Goal: Find specific fact: Find specific fact

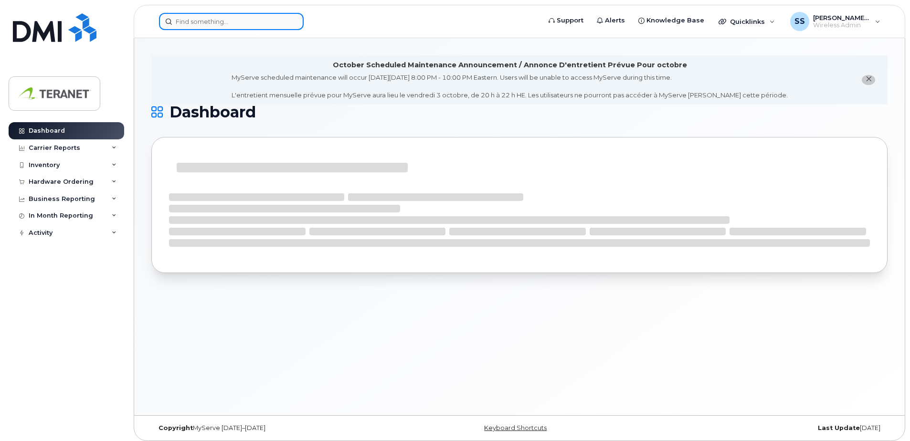
click at [224, 25] on input at bounding box center [231, 21] width 145 height 17
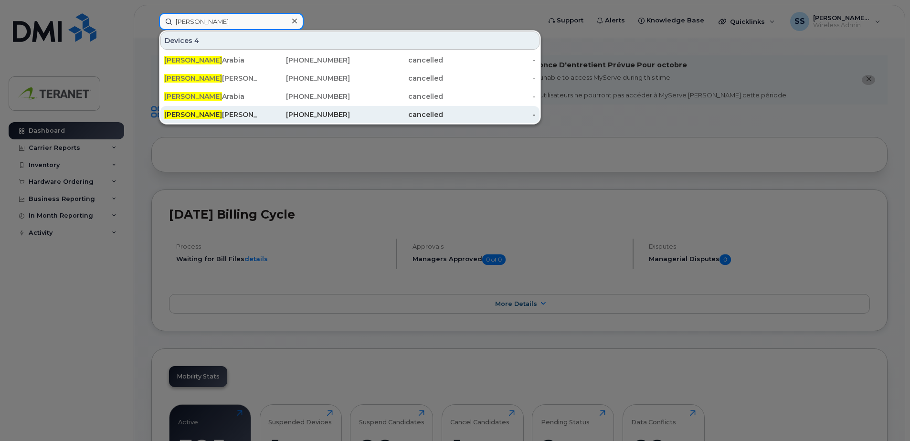
type input "wendy"
click at [234, 115] on div "Wendy Hoskins" at bounding box center [210, 115] width 93 height 10
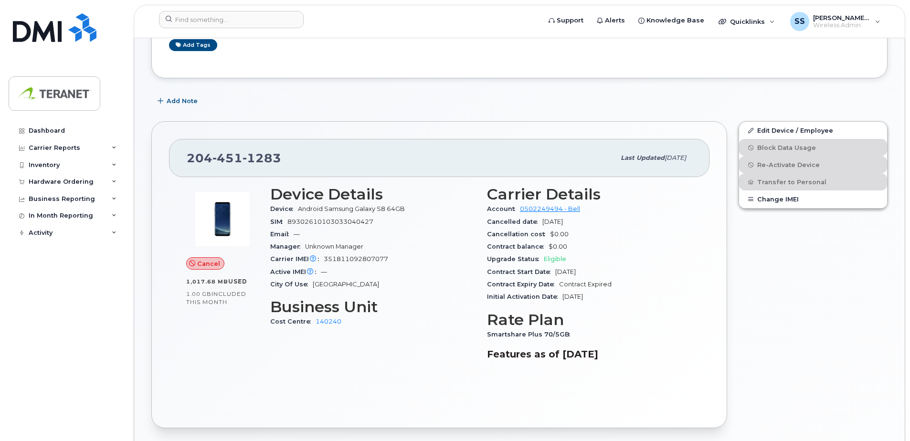
scroll to position [191, 0]
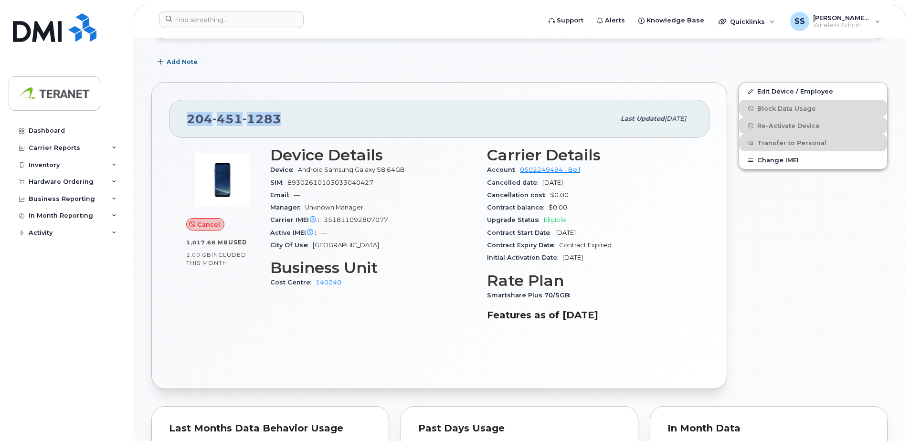
drag, startPoint x: 189, startPoint y: 118, endPoint x: 289, endPoint y: 120, distance: 99.9
click at [289, 120] on div "204 451 1283" at bounding box center [401, 119] width 428 height 20
copy span "204 451 1283"
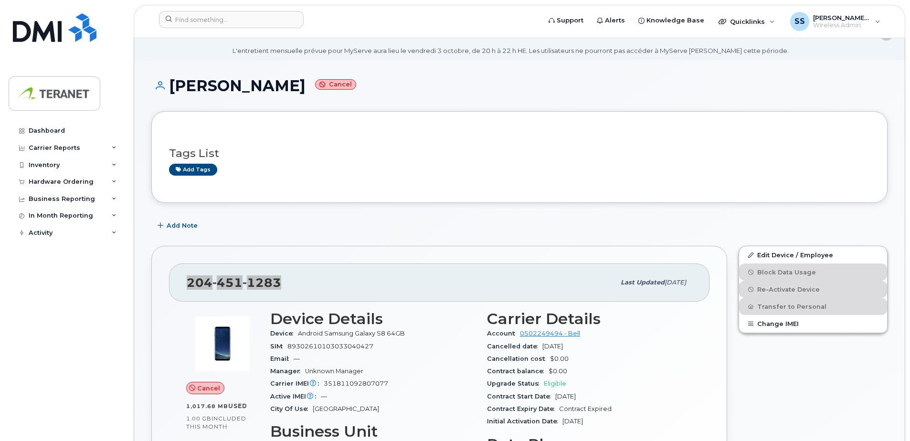
scroll to position [0, 0]
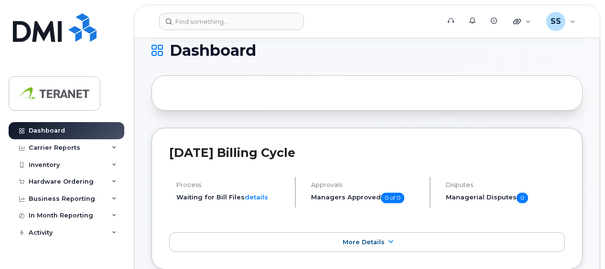
scroll to position [48, 0]
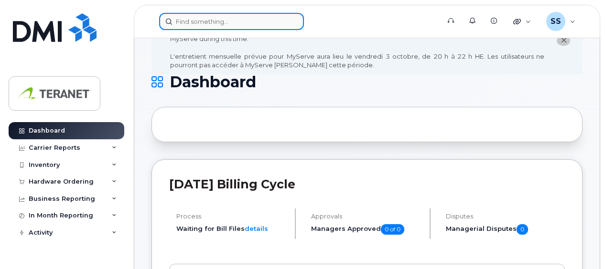
click at [216, 23] on input at bounding box center [231, 21] width 145 height 17
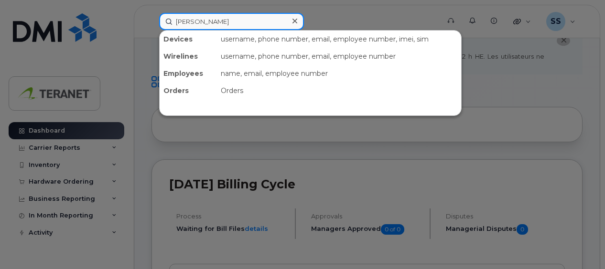
type input "[PERSON_NAME]"
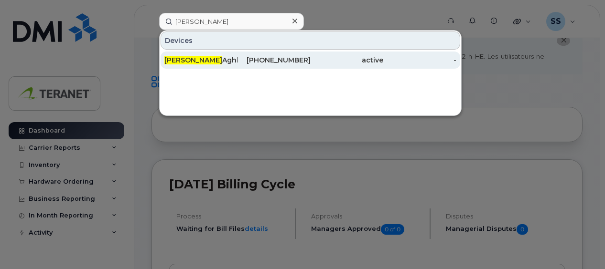
click at [278, 65] on div "416-884-4837" at bounding box center [273, 60] width 73 height 17
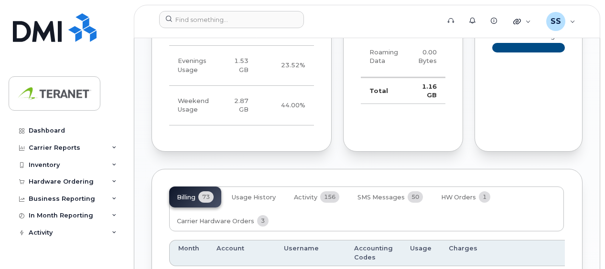
scroll to position [955, 0]
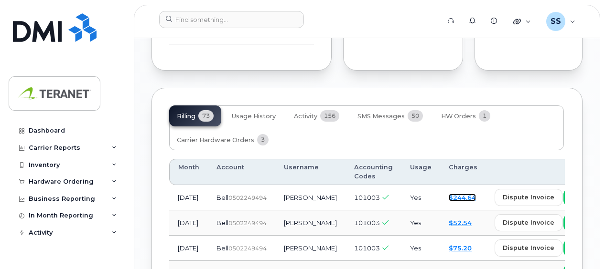
click at [449, 202] on link "$244.64" at bounding box center [462, 198] width 27 height 8
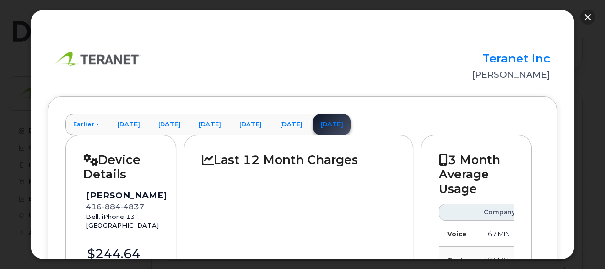
click at [587, 17] on button "button" at bounding box center [587, 17] width 15 height 15
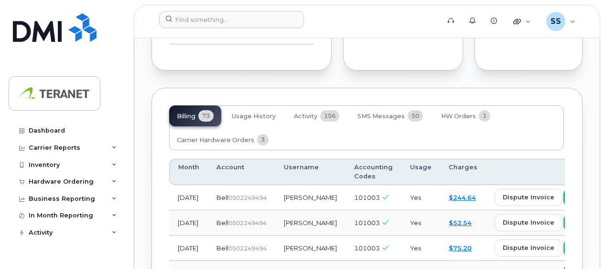
click at [578, 202] on span "view" at bounding box center [585, 197] width 14 height 9
